Goal: Information Seeking & Learning: Learn about a topic

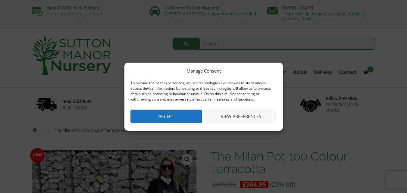
click at [186, 118] on button "Accept" at bounding box center [167, 117] width 72 height 14
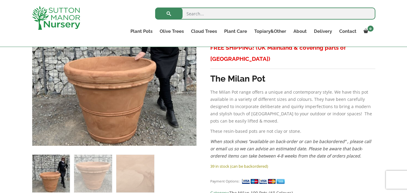
scroll to position [327, 0]
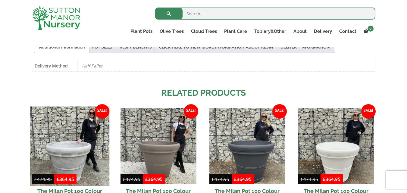
click at [84, 152] on img at bounding box center [70, 147] width 80 height 80
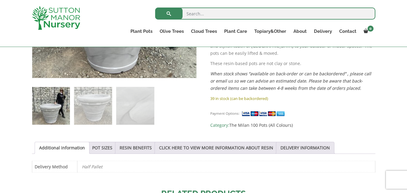
scroll to position [229, 0]
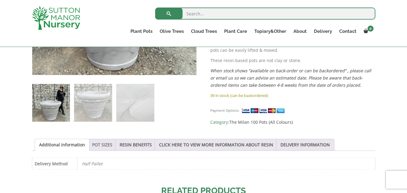
click at [98, 147] on link "POT SIZES" at bounding box center [102, 144] width 20 height 11
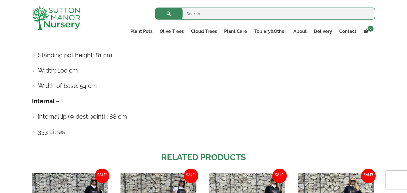
scroll to position [554, 0]
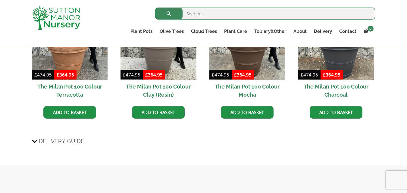
drag, startPoint x: 376, startPoint y: 92, endPoint x: 391, endPoint y: 48, distance: 46.4
